Goal: Contribute content: Contribute content

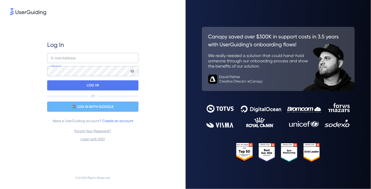
click at [86, 109] on span "LOG IN WITH GOOGLE" at bounding box center [95, 107] width 36 height 6
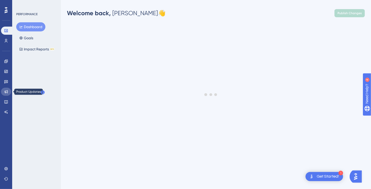
click at [4, 93] on icon at bounding box center [6, 92] width 4 height 4
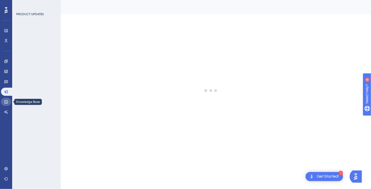
click at [6, 103] on icon at bounding box center [6, 102] width 4 height 4
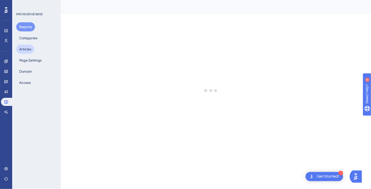
click at [26, 47] on button "Articles" at bounding box center [25, 49] width 18 height 9
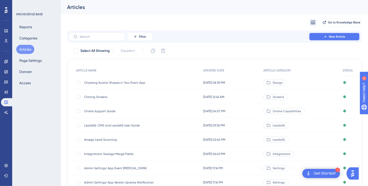
click at [336, 38] on span "New Article" at bounding box center [337, 37] width 16 height 4
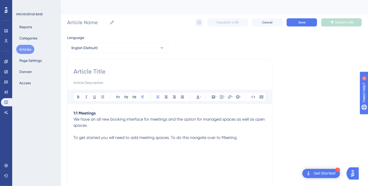
click at [188, 136] on span "To get started you will need to add meeting spaces. To do this navigate over to…" at bounding box center [154, 137] width 163 height 5
click at [234, 137] on span "To get started you will need to add meeting spaces. To do this in the cms navig…" at bounding box center [164, 137] width 183 height 5
click at [255, 135] on p "To get started you will need to add meeting spaces. To do this in the cms navig…" at bounding box center [169, 137] width 192 height 6
drag, startPoint x: 82, startPoint y: 145, endPoint x: 78, endPoint y: 149, distance: 5.8
click at [78, 149] on div "1:1 Meetings We have an all new booking interface for meetings and the option f…" at bounding box center [169, 166] width 192 height 112
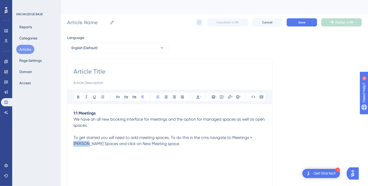
click at [81, 142] on span "To get started you will need to add meeting spaces. To do this in the cms navig…" at bounding box center [162, 140] width 179 height 11
click at [172, 142] on p "To get started you will need to add meeting spaces. To do this in the cms navig…" at bounding box center [169, 140] width 192 height 12
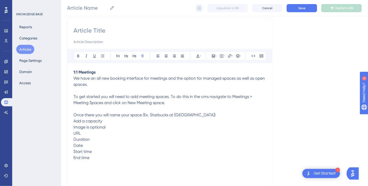
scroll to position [65, 0]
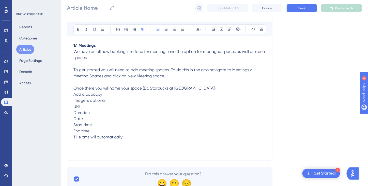
click at [79, 137] on span "THe cms will automatically" at bounding box center [97, 136] width 49 height 5
click at [130, 136] on p "The cms will automatically" at bounding box center [169, 137] width 192 height 6
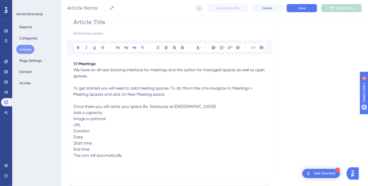
scroll to position [40, 0]
